Goal: Information Seeking & Learning: Learn about a topic

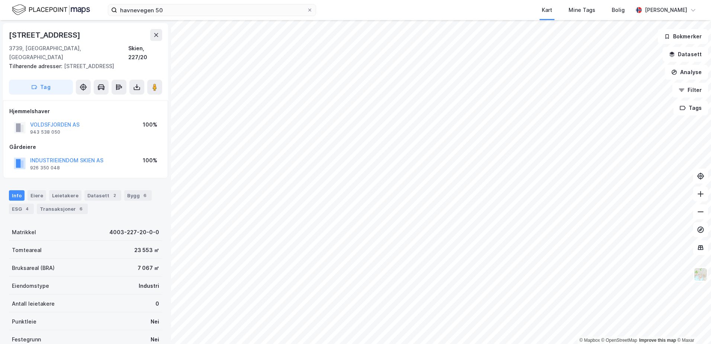
click at [436, 0] on html "havnevegen 50 Kart Mine Tags Bolig [PERSON_NAME] © Mapbox © OpenStreetMap Impro…" at bounding box center [355, 172] width 711 height 344
